Goal: Information Seeking & Learning: Learn about a topic

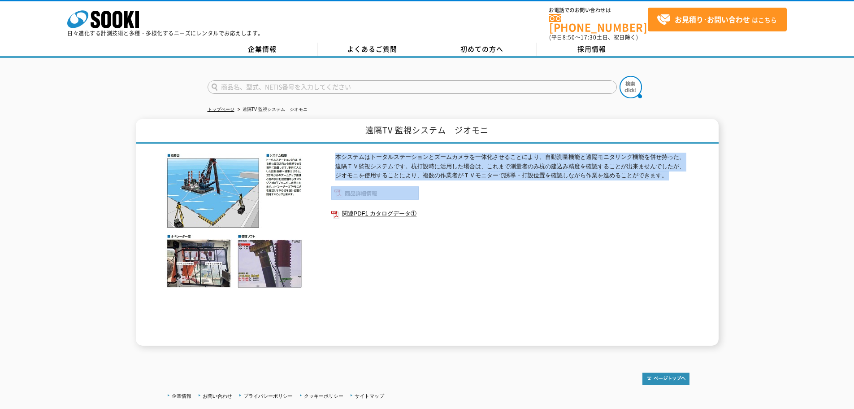
drag, startPoint x: 335, startPoint y: 148, endPoint x: 719, endPoint y: 186, distance: 385.3
click at [719, 186] on div "遠隔TV 監視システム　ジオモニ 本システムはトータルステーションとズームカメラを一体化させることにより、自動測量機能と遠隔モニタリング機能を併せ持った、遠隔…" at bounding box center [427, 232] width 583 height 227
click at [493, 173] on p "本システムはトータルステーションとズームカメラを一体化させることにより、自動測量機能と遠隔モニタリング機能を併せ持った、遠隔ＴＶ監視システムです。杭打設時に活…" at bounding box center [512, 166] width 354 height 28
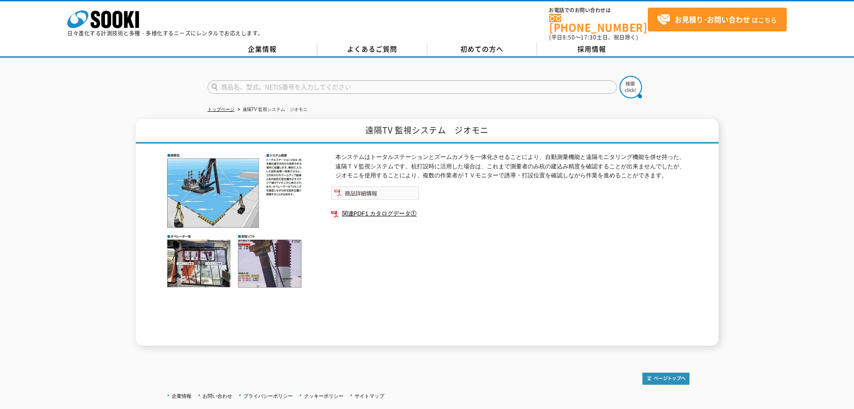
click at [370, 186] on img at bounding box center [375, 192] width 88 height 13
click at [370, 209] on link "関連PDF1 カタログデータ①" at bounding box center [510, 214] width 359 height 12
click at [395, 282] on div "本システムはトータルステーションとズームカメラを一体化させることにより、自動測量機能と遠隔モニタリング機能を併せ持った、遠隔ＴＶ監視システムです。杭打設時に活…" at bounding box center [510, 248] width 359 height 193
